Goal: Transaction & Acquisition: Download file/media

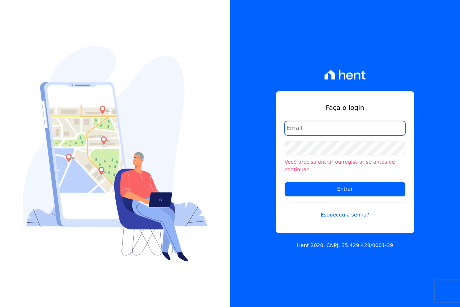
click at [331, 131] on input "email" at bounding box center [345, 128] width 121 height 14
type input "FINANCEIRO@VOLUMEENGENHARIA.COM.BR"
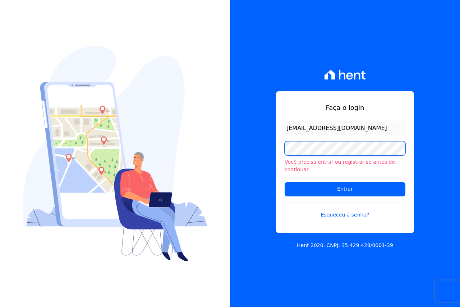
click at [285, 182] on input "Entrar" at bounding box center [345, 189] width 121 height 14
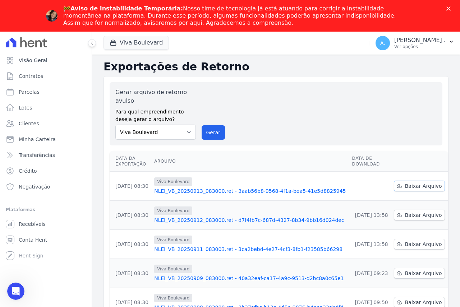
click at [415, 186] on span "Baixar Arquivo" at bounding box center [423, 186] width 37 height 7
click at [277, 109] on div "Gerar arquivo de retorno avulso Para qual empreendimento deseja gerar o arquivo…" at bounding box center [275, 114] width 321 height 52
click at [15, 293] on icon "Abertura do Messenger da Intercom" at bounding box center [15, 291] width 12 height 12
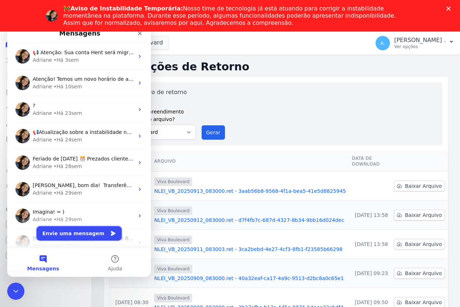
click at [66, 231] on button "Envie uma mensagem" at bounding box center [79, 233] width 85 height 14
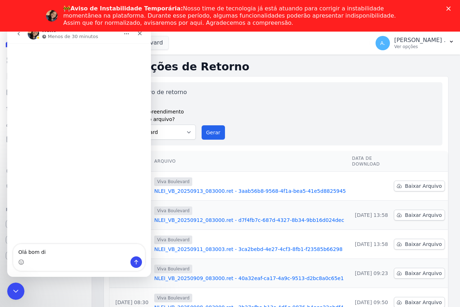
type textarea "Olá bom dia"
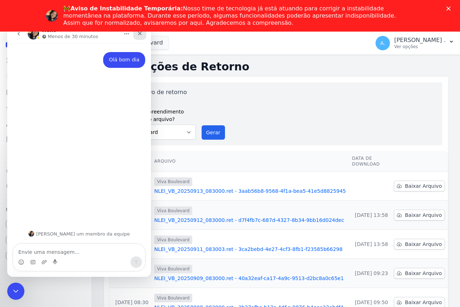
click at [139, 32] on icon "Fechar" at bounding box center [140, 34] width 6 height 6
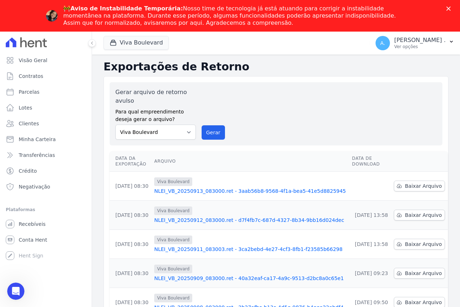
click at [448, 8] on icon "Fechar" at bounding box center [448, 8] width 4 height 4
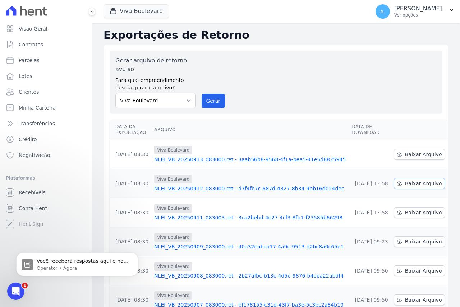
click at [408, 183] on span "Baixar Arquivo" at bounding box center [423, 183] width 37 height 7
click at [411, 212] on span "Baixar Arquivo" at bounding box center [423, 212] width 37 height 7
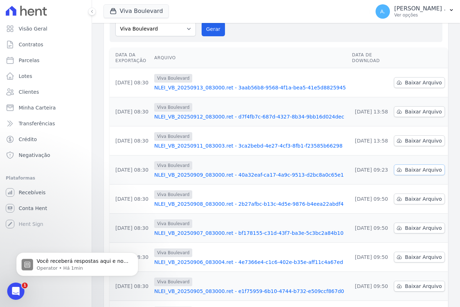
click at [409, 171] on span "Baixar Arquivo" at bounding box center [423, 169] width 37 height 7
click at [88, 266] on p "Operator • Há 1min" at bounding box center [83, 268] width 93 height 6
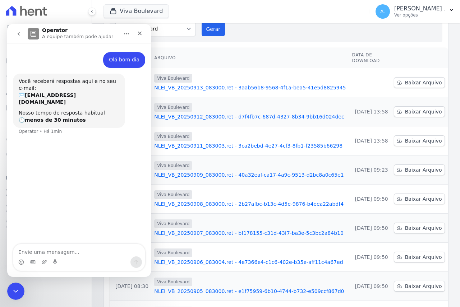
click at [126, 32] on icon "Início" at bounding box center [127, 34] width 6 height 6
click at [140, 35] on icon "Fechar" at bounding box center [140, 34] width 6 height 6
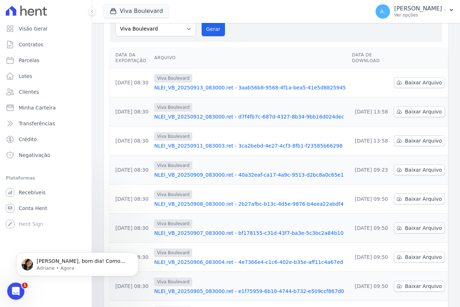
scroll to position [0, 0]
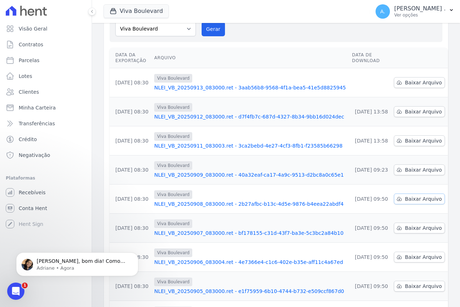
click at [413, 197] on span "Baixar Arquivo" at bounding box center [423, 198] width 37 height 7
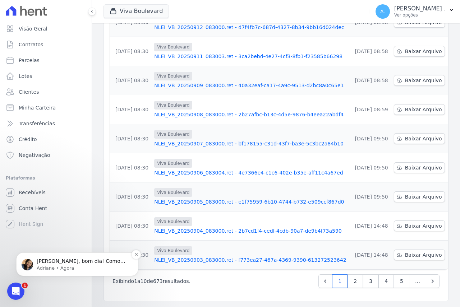
click at [51, 270] on p "Adriane • Agora" at bounding box center [83, 268] width 93 height 6
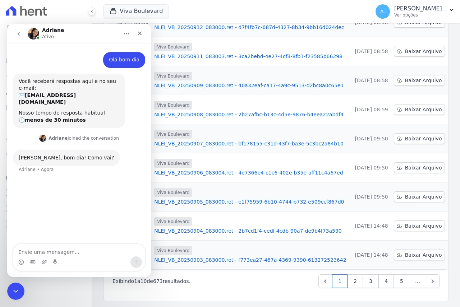
scroll to position [1, 0]
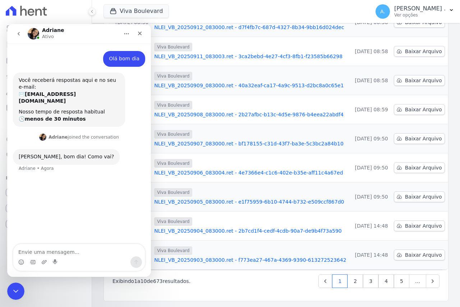
click at [70, 256] on textarea "Envie uma mensagem..." at bounding box center [79, 250] width 132 height 12
type textarea "tudo bem graças a [DEMOGRAPHIC_DATA]"
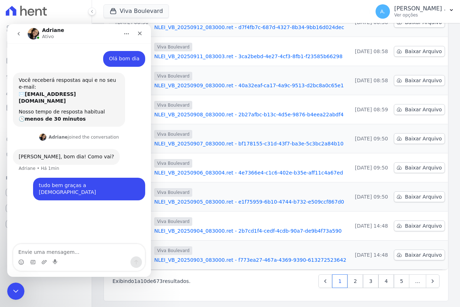
scroll to position [0, 0]
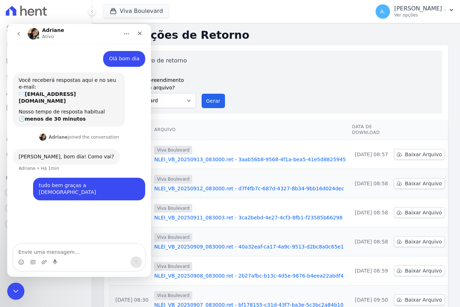
click at [92, 251] on textarea "Envie uma mensagem..." at bounding box center [79, 250] width 132 height 12
type textarea "queria saber sobre a migração que tenho que azer"
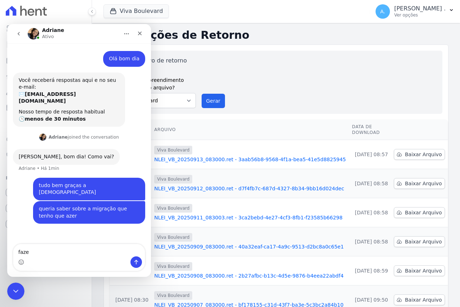
type textarea "fazer"
click at [258, 59] on div "Gerar arquivo de retorno avulso Para qual empreendimento deseja gerar o arquivo…" at bounding box center [275, 82] width 321 height 52
click at [223, 68] on div "Gerar arquivo de retorno avulso Para qual empreendimento deseja gerar o arquivo…" at bounding box center [275, 82] width 321 height 52
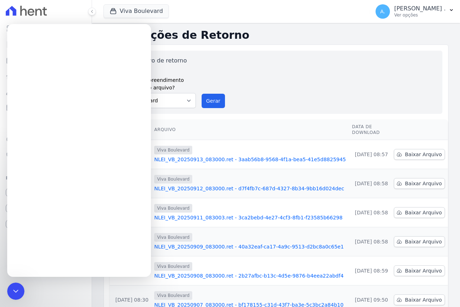
click at [11, 293] on icon "Encerramento do Messenger da Intercom" at bounding box center [15, 291] width 9 height 9
